Goal: Task Accomplishment & Management: Manage account settings

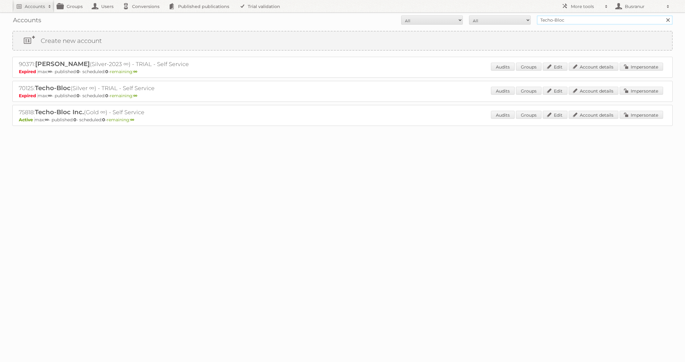
click at [571, 19] on input "Techo-Bloc" at bounding box center [605, 19] width 136 height 9
paste input "ldv@professionails.com"
type input "ldv@professionails.com"
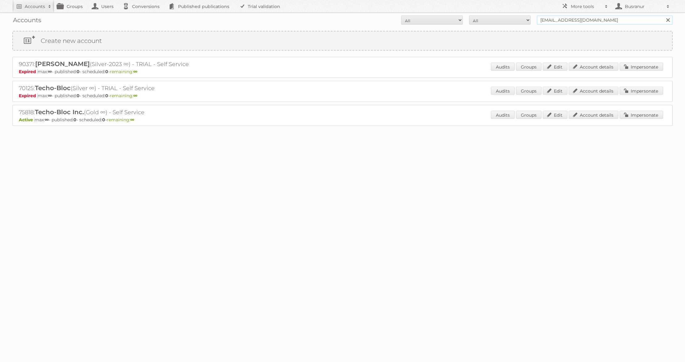
click at [663, 15] on input "Search" at bounding box center [667, 19] width 9 height 9
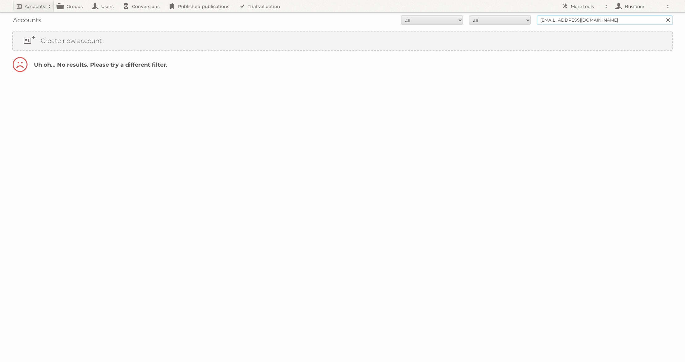
click at [548, 19] on input "[EMAIL_ADDRESS][DOMAIN_NAME]" at bounding box center [605, 19] width 136 height 9
type input "@professionails.com"
click at [663, 15] on input "Search" at bounding box center [667, 19] width 9 height 9
click at [582, 21] on input "@professionails.com" at bounding box center [605, 19] width 136 height 9
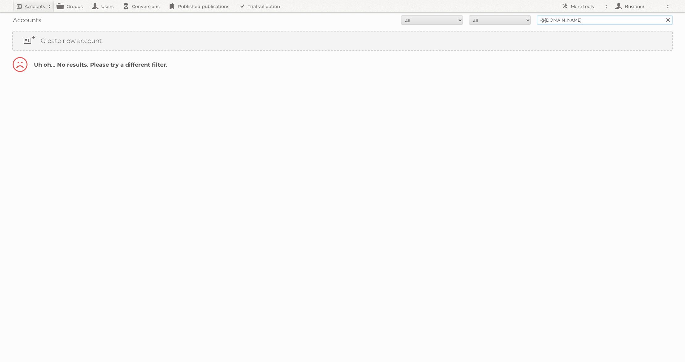
click at [582, 21] on input "@professionails.com" at bounding box center [605, 19] width 136 height 9
type input "pronails"
click at [663, 15] on input "Search" at bounding box center [667, 19] width 9 height 9
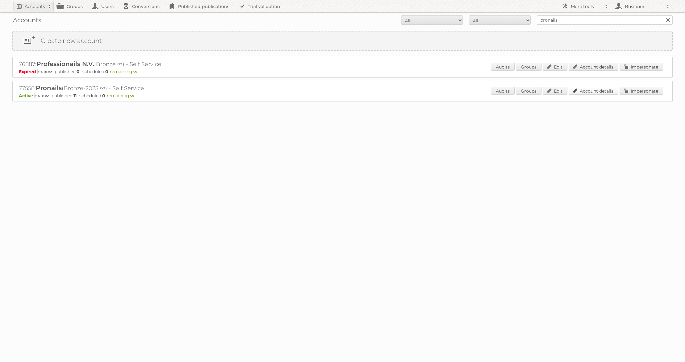
click at [599, 88] on link "Account details" at bounding box center [594, 91] width 50 height 8
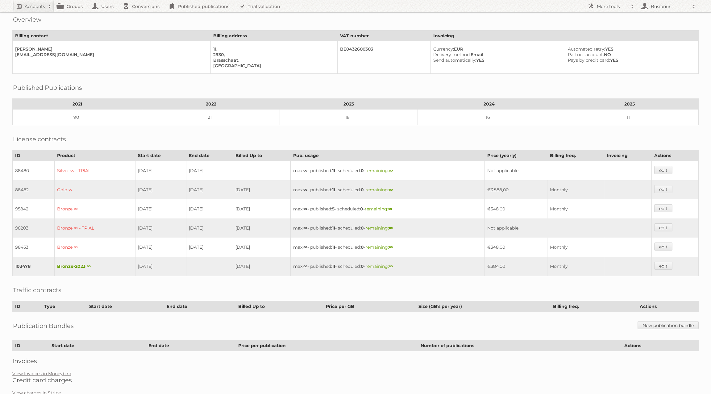
scroll to position [35, 0]
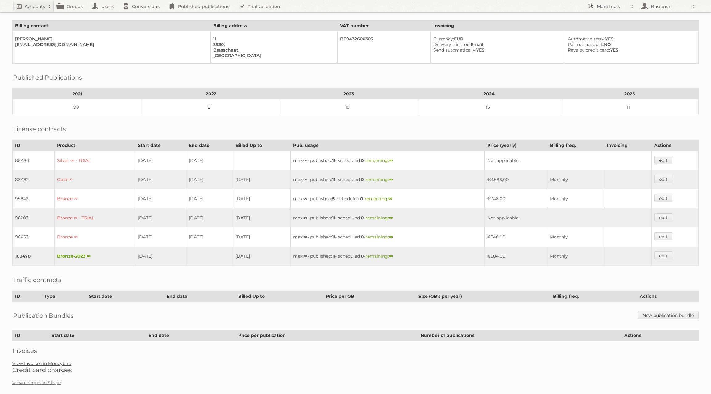
click at [60, 361] on link "View Invoices in Moneybird" at bounding box center [41, 364] width 59 height 6
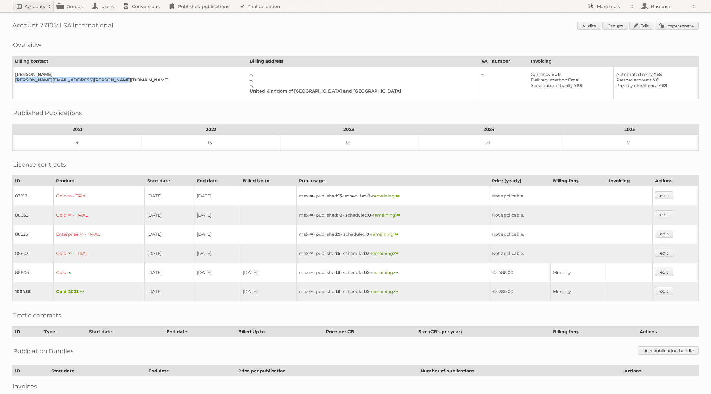
drag, startPoint x: 110, startPoint y: 77, endPoint x: 14, endPoint y: 79, distance: 96.3
click at [14, 79] on td "[PERSON_NAME] [PERSON_NAME][EMAIL_ADDRESS][PERSON_NAME][DOMAIN_NAME]" at bounding box center [130, 83] width 234 height 32
copy div "[PERSON_NAME][EMAIL_ADDRESS][PERSON_NAME][DOMAIN_NAME]"
click at [694, 25] on link "Impersonate" at bounding box center [676, 26] width 43 height 8
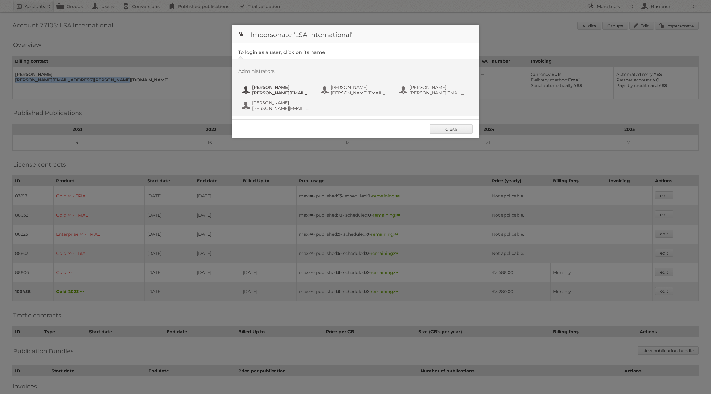
click at [271, 93] on span "[PERSON_NAME][EMAIL_ADDRESS][PERSON_NAME][DOMAIN_NAME]" at bounding box center [282, 93] width 60 height 6
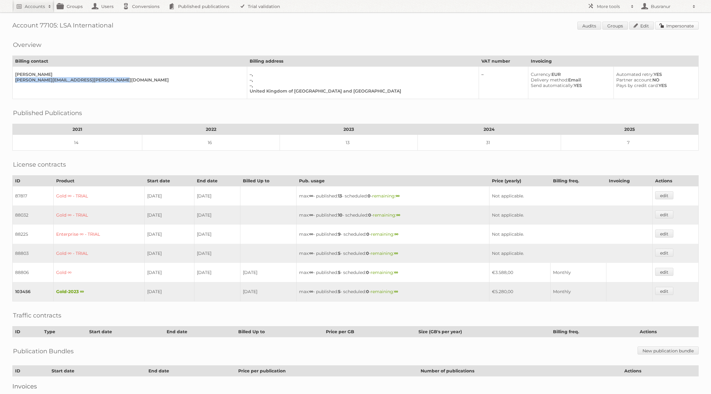
click at [689, 23] on link "Impersonate" at bounding box center [676, 26] width 43 height 8
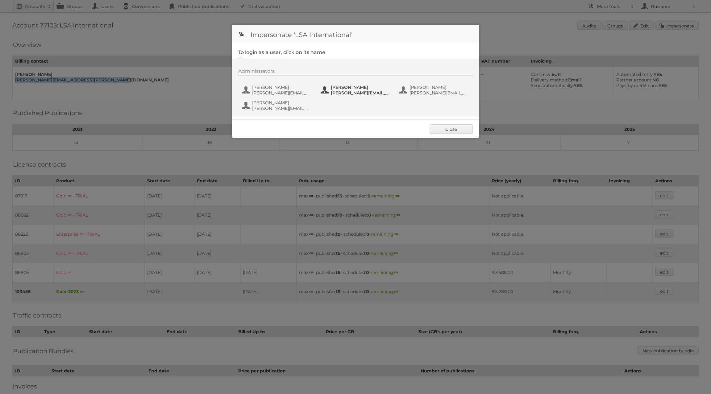
click at [330, 89] on button "Hattie Locke hattie@no23.co.nz" at bounding box center [356, 90] width 72 height 12
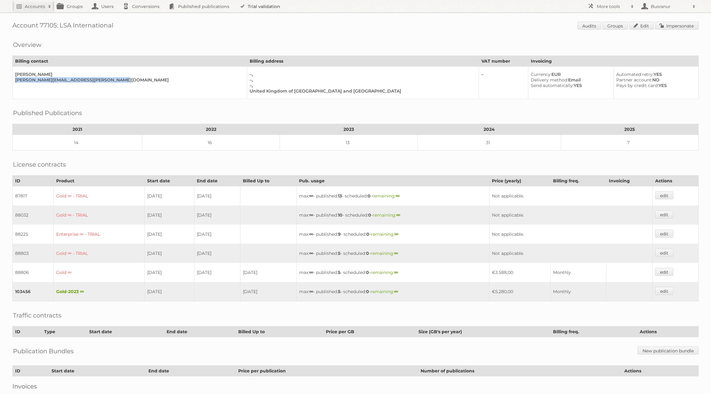
click at [271, 8] on link "Trial validation" at bounding box center [260, 6] width 51 height 12
click at [676, 25] on link "Impersonate" at bounding box center [676, 26] width 43 height 8
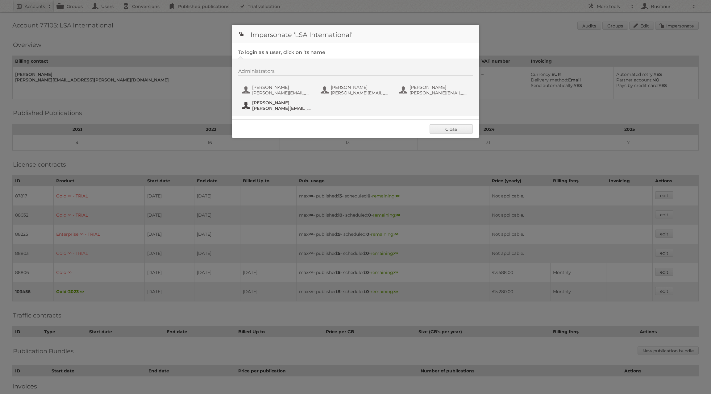
click at [281, 109] on span "Rory.Farrell@lsa-international.com" at bounding box center [282, 109] width 60 height 6
